Goal: Check status: Check status

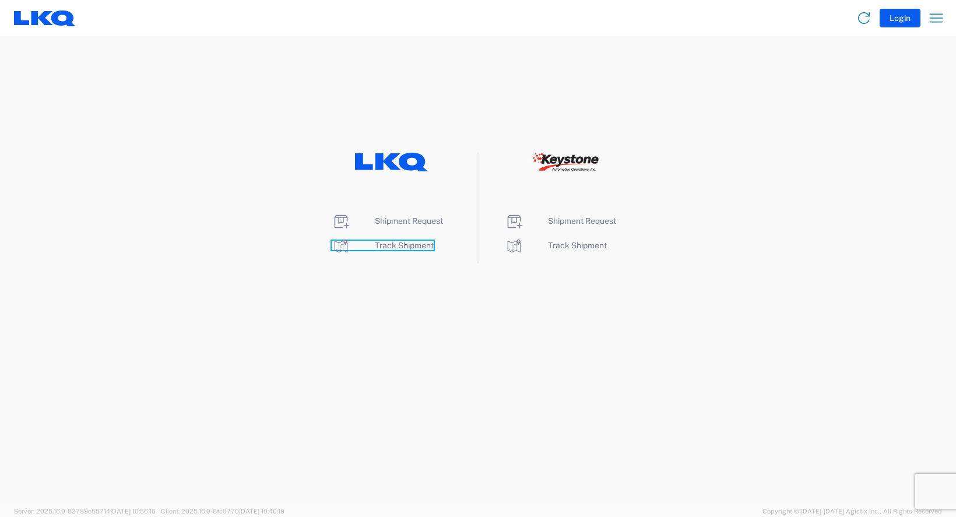
click at [401, 246] on span "Track Shipment" at bounding box center [404, 245] width 59 height 9
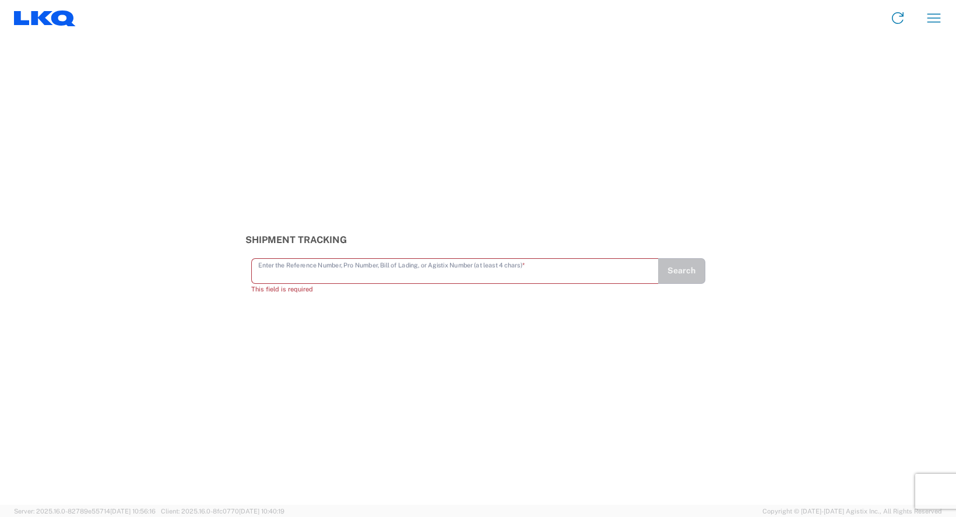
drag, startPoint x: 393, startPoint y: 281, endPoint x: 363, endPoint y: 277, distance: 30.6
paste input "56389368"
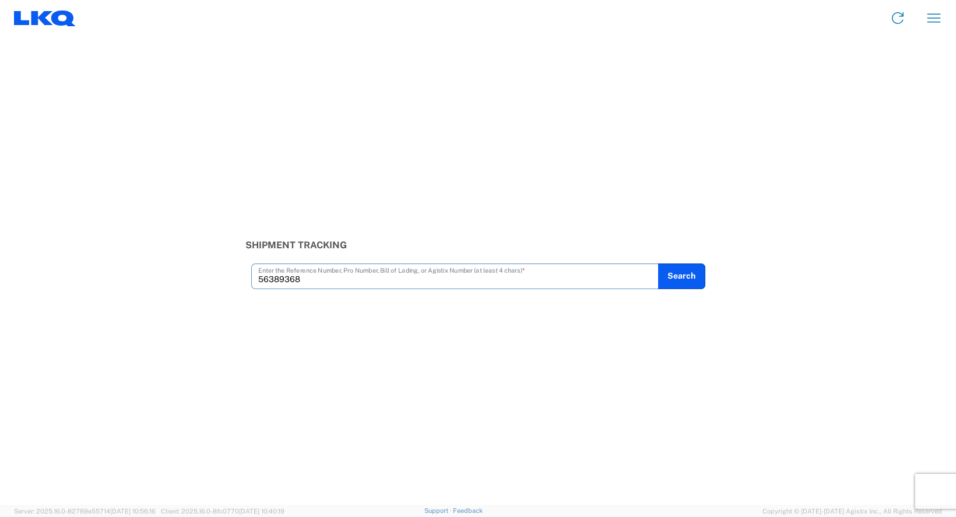
type input "56389368"
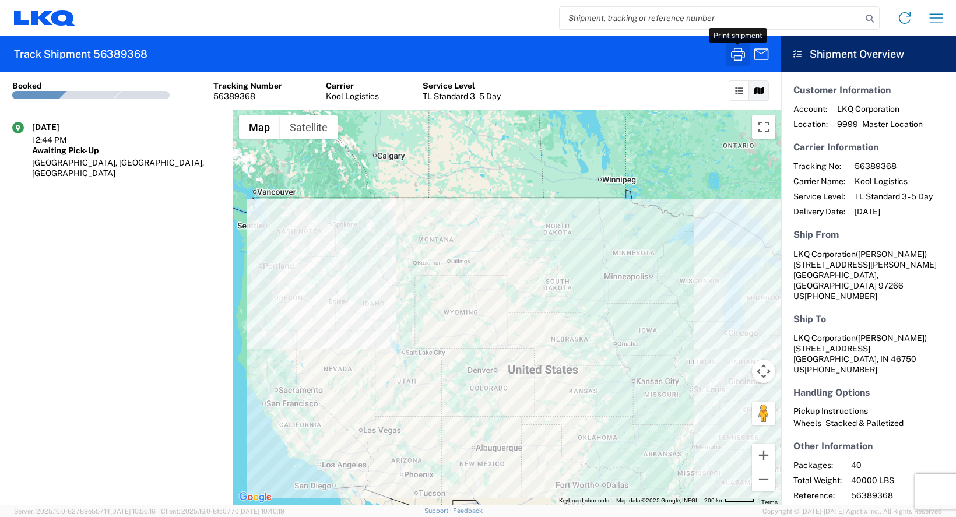
click at [744, 56] on icon "button" at bounding box center [738, 54] width 14 height 13
